Goal: Task Accomplishment & Management: Manage account settings

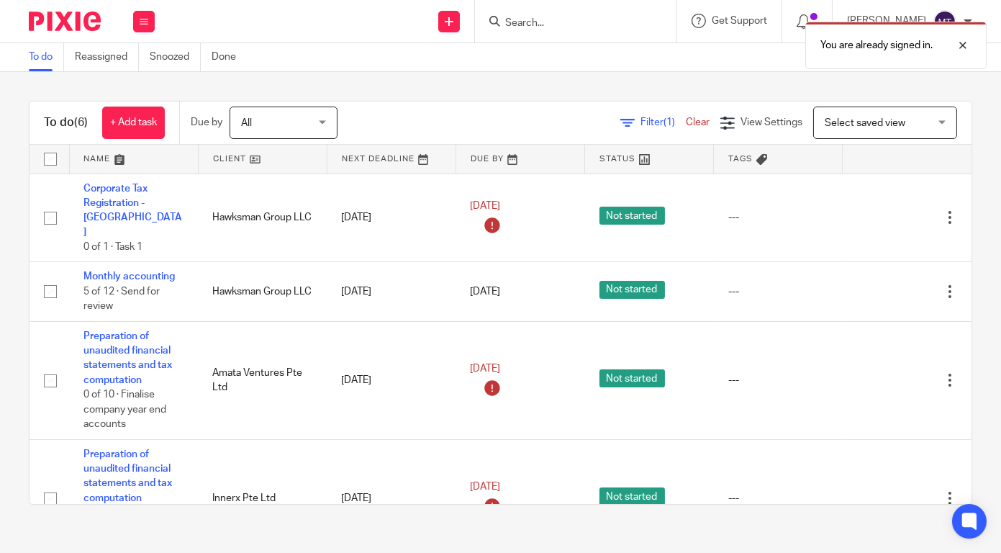
click at [627, 20] on div "You are already signed in." at bounding box center [744, 41] width 486 height 55
click at [579, 19] on div "You are already signed in." at bounding box center [744, 41] width 486 height 55
click at [534, 24] on input "Search" at bounding box center [569, 23] width 130 height 13
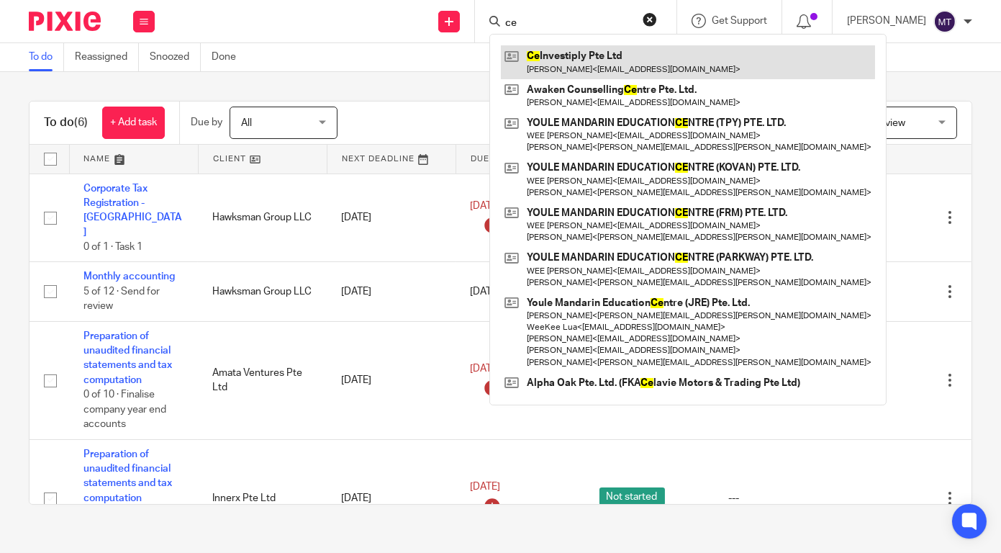
type input "ce"
click at [574, 77] on link at bounding box center [688, 61] width 374 height 33
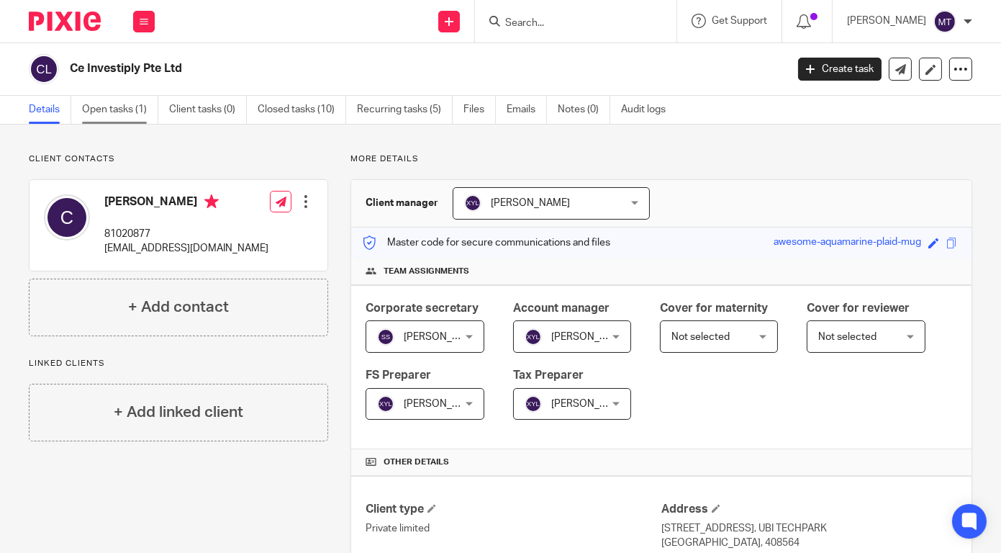
click at [115, 118] on link "Open tasks (1)" at bounding box center [120, 110] width 76 height 28
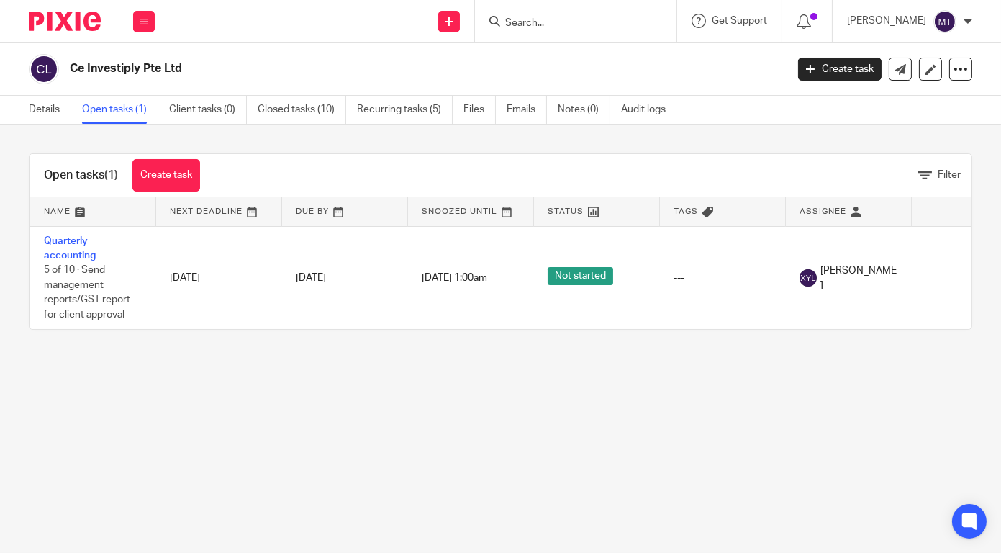
click at [79, 17] on img at bounding box center [65, 21] width 72 height 19
